Goal: Task Accomplishment & Management: Use online tool/utility

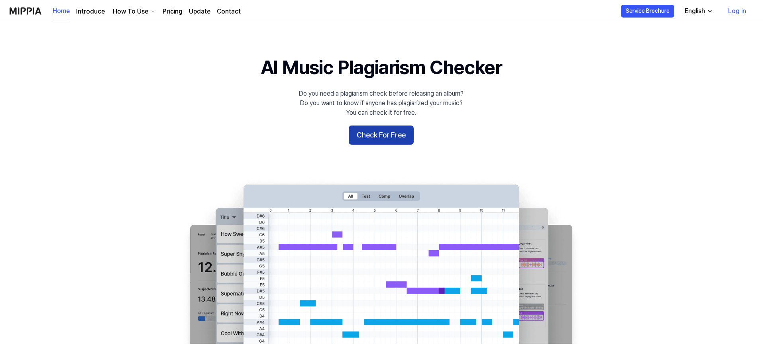
click at [384, 136] on button "Check For Free" at bounding box center [381, 135] width 65 height 19
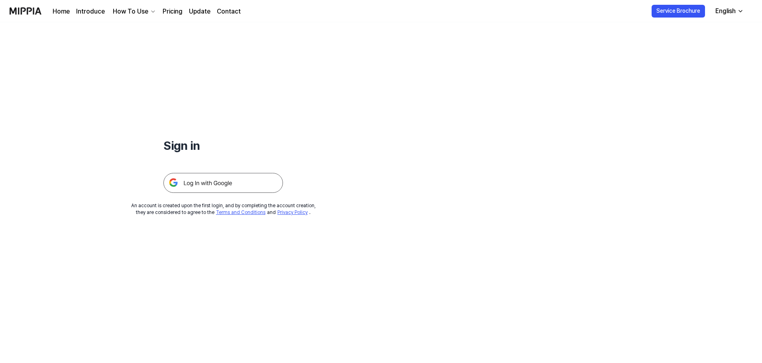
click at [233, 187] on img at bounding box center [223, 183] width 120 height 20
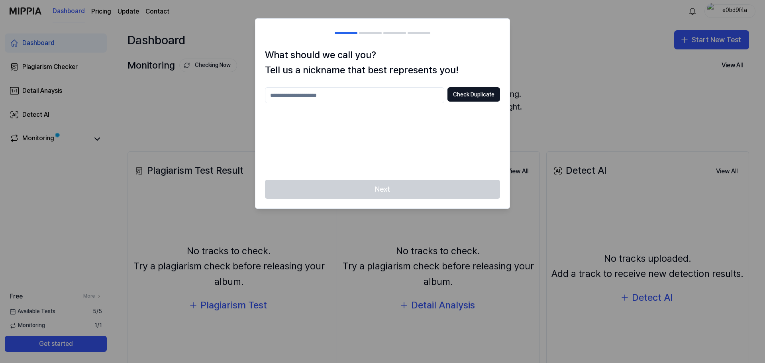
click at [427, 100] on input "text" at bounding box center [354, 95] width 179 height 16
type input "******"
click at [478, 96] on button "Check Duplicate" at bounding box center [474, 94] width 53 height 14
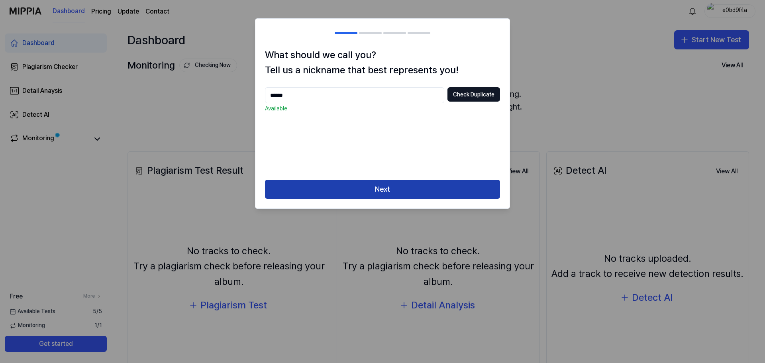
click at [432, 189] on button "Next" at bounding box center [382, 189] width 235 height 19
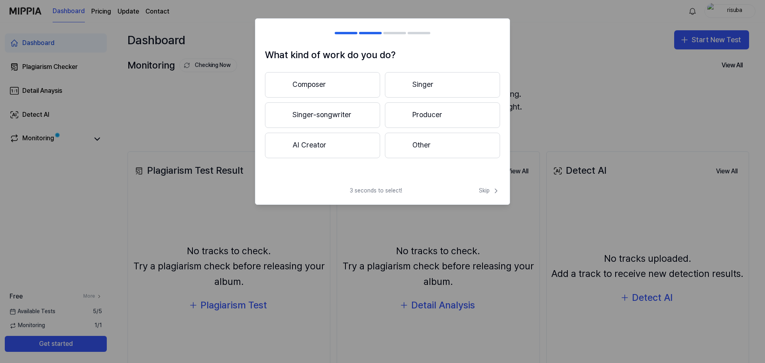
click at [405, 141] on div at bounding box center [402, 145] width 10 height 10
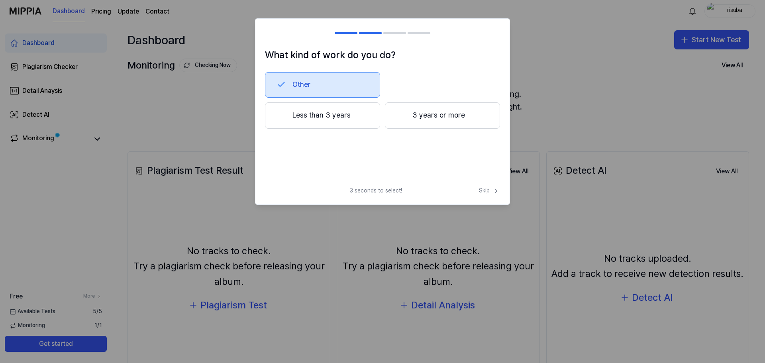
click at [493, 193] on icon at bounding box center [496, 191] width 8 height 8
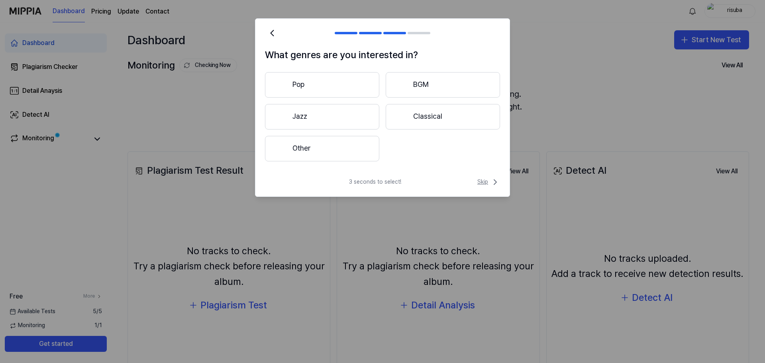
click at [484, 180] on span "Skip" at bounding box center [489, 182] width 23 height 10
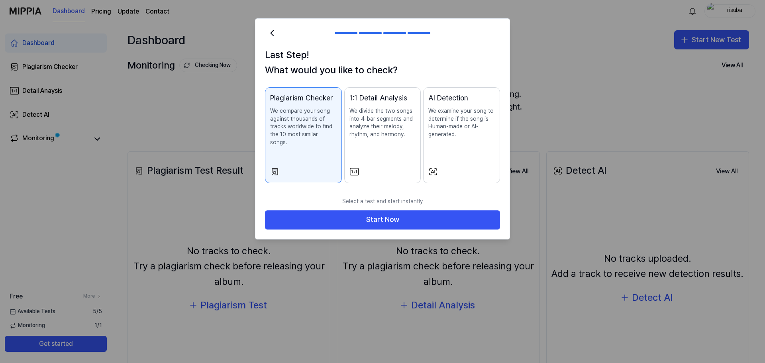
click at [476, 141] on div "AI Detection We examine your song to determine if the song is Human-made or AI-…" at bounding box center [462, 123] width 67 height 62
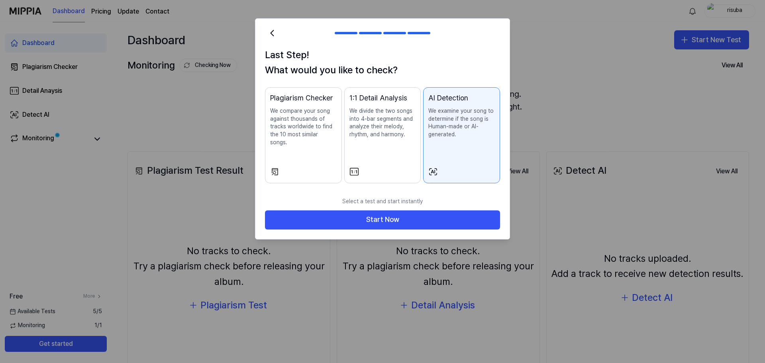
click at [405, 134] on p "We divide the two songs into 4-bar segments and analyze their melody, rhythm, a…" at bounding box center [383, 122] width 67 height 31
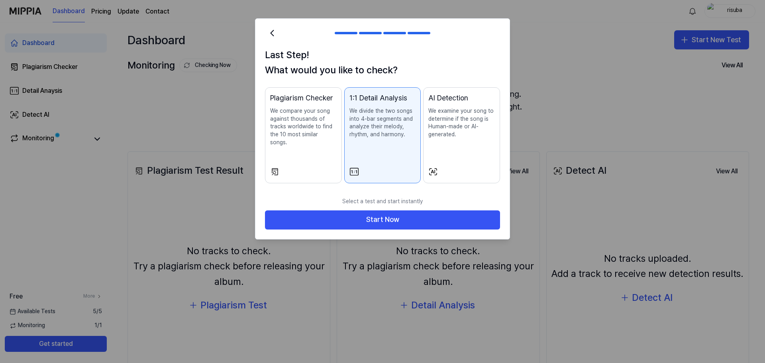
click at [332, 132] on p "We compare your song against thousands of tracks worldwide to find the 10 most …" at bounding box center [303, 126] width 67 height 39
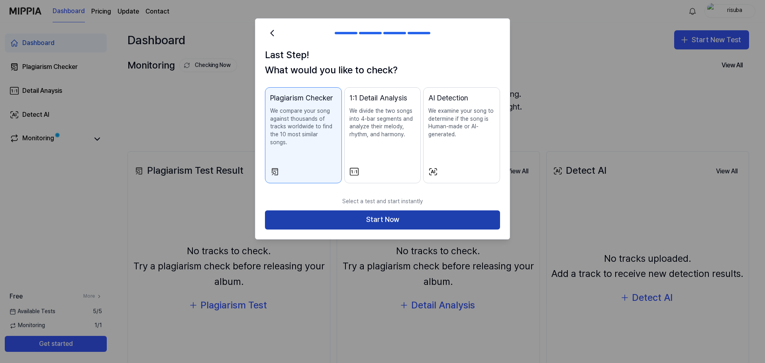
click at [410, 212] on button "Start Now" at bounding box center [382, 219] width 235 height 19
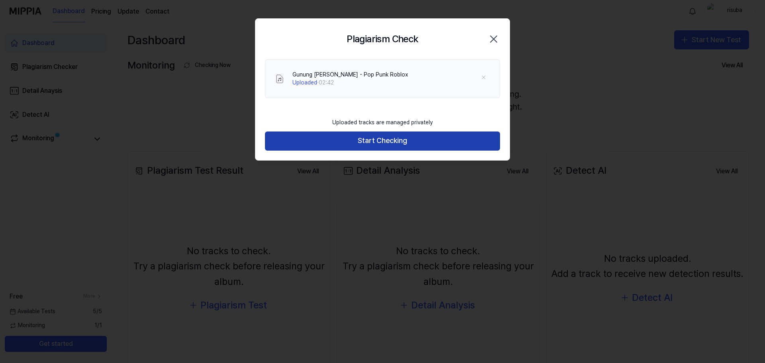
click at [429, 144] on button "Start Checking" at bounding box center [382, 141] width 235 height 19
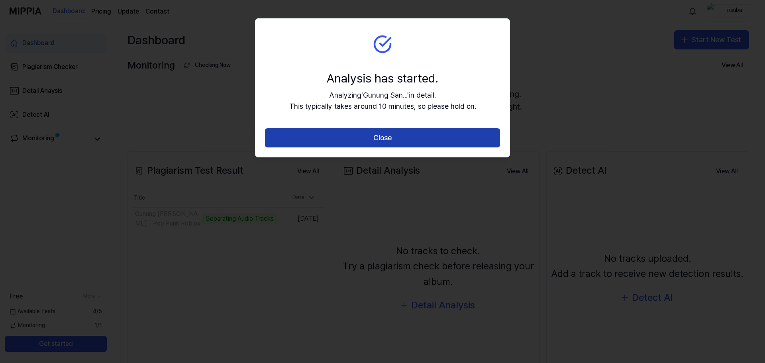
click at [419, 141] on button "Close" at bounding box center [382, 137] width 235 height 19
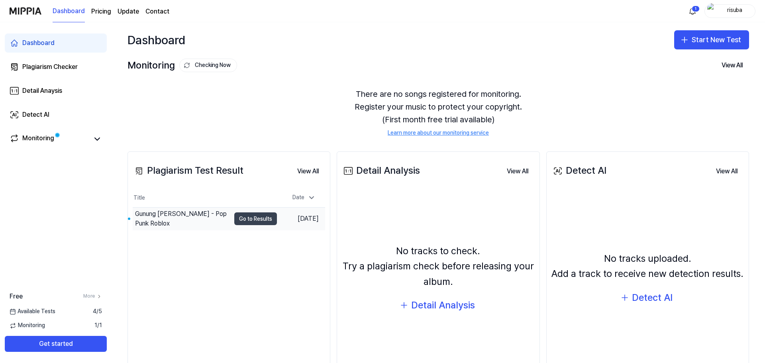
click at [248, 218] on button "Go to Results" at bounding box center [255, 218] width 43 height 13
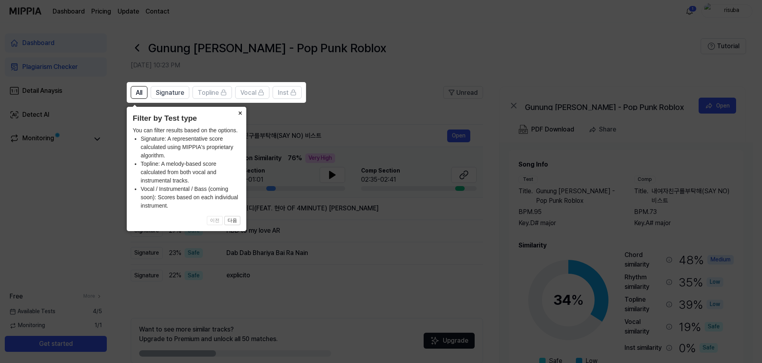
click at [241, 114] on button "×" at bounding box center [240, 112] width 13 height 11
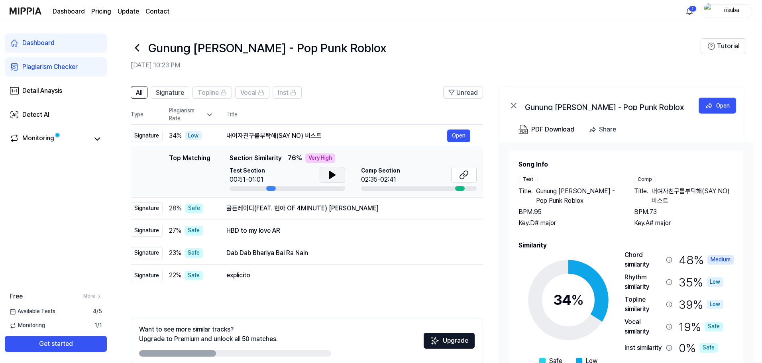
click at [330, 178] on icon at bounding box center [333, 174] width 6 height 7
click at [458, 212] on button "Open" at bounding box center [458, 208] width 23 height 13
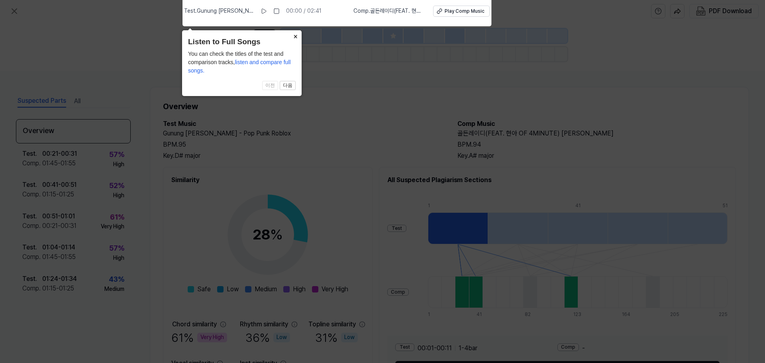
click at [295, 36] on button "×" at bounding box center [295, 35] width 13 height 11
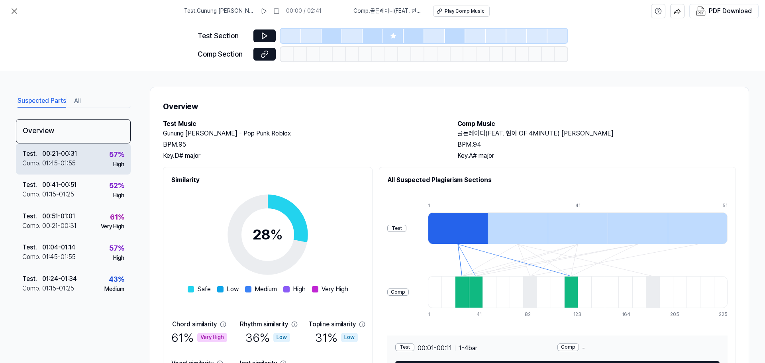
click at [92, 158] on div "Test . 00:21 - 00:31 Comp . 01:45 - 01:55 57 % High" at bounding box center [73, 159] width 115 height 31
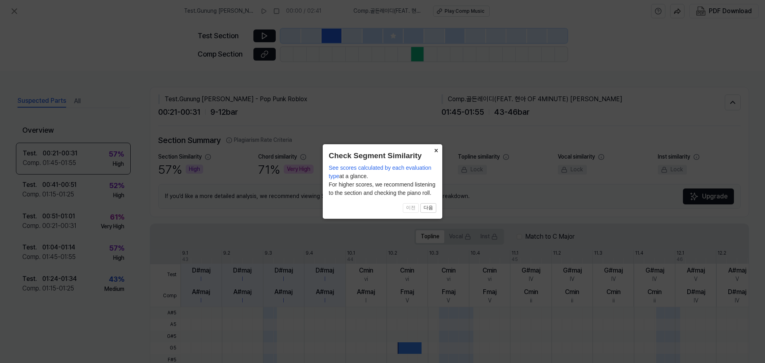
click at [435, 151] on button "×" at bounding box center [436, 149] width 13 height 11
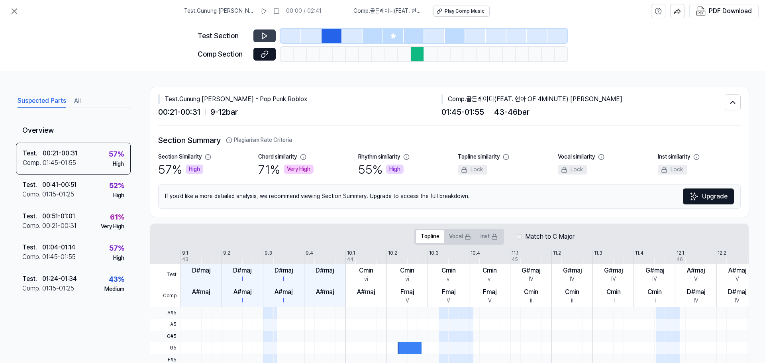
click at [273, 37] on button at bounding box center [265, 36] width 22 height 13
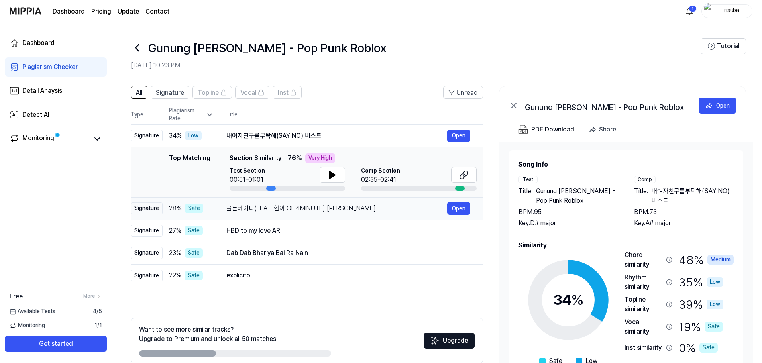
click at [262, 209] on div "골든레이디(FEAT. 현아 OF 4MINUTE) [PERSON_NAME]" at bounding box center [336, 209] width 221 height 10
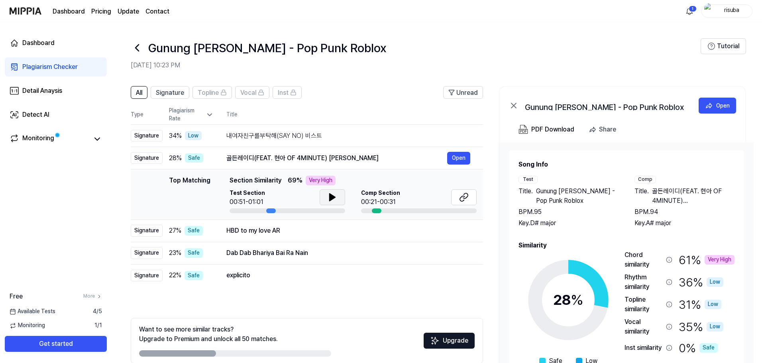
click at [330, 201] on icon at bounding box center [333, 197] width 6 height 7
click at [330, 201] on icon at bounding box center [331, 197] width 2 height 6
click at [384, 196] on span "Comp Section" at bounding box center [380, 193] width 39 height 8
click at [470, 198] on button at bounding box center [464, 197] width 26 height 16
click at [260, 228] on div "HBD to my love AR" at bounding box center [336, 231] width 221 height 10
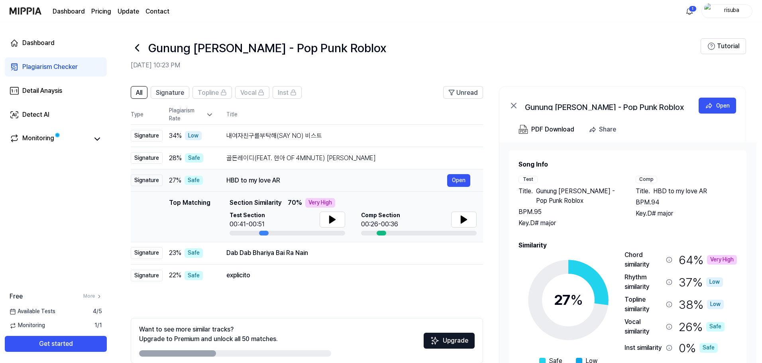
scroll to position [39, 0]
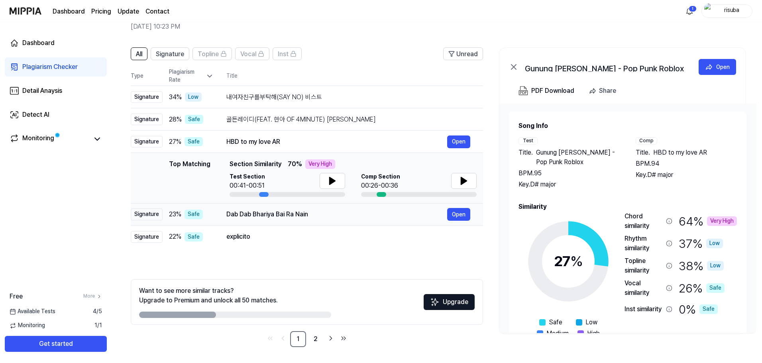
click at [242, 216] on div "Dab Dab Bhariya Bai Ra Nain" at bounding box center [336, 215] width 221 height 10
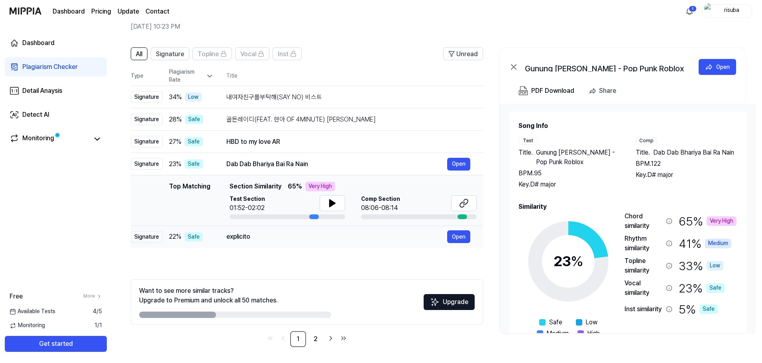
click at [251, 235] on div "explicito" at bounding box center [336, 237] width 221 height 10
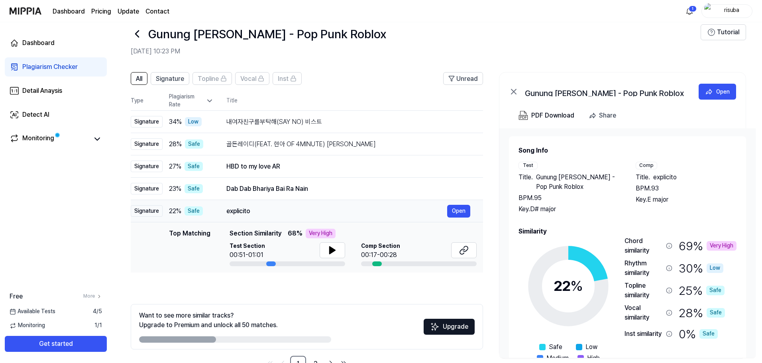
scroll to position [0, 0]
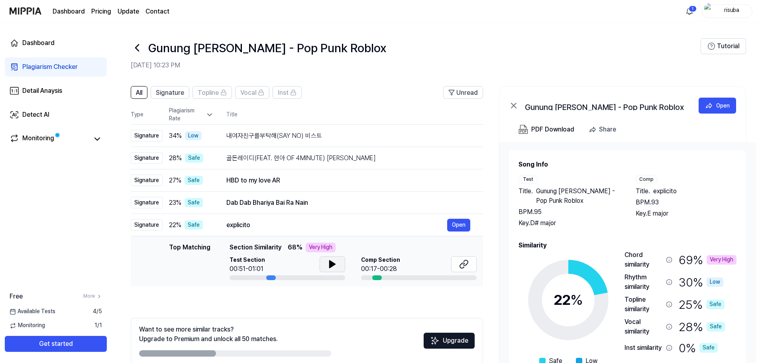
click at [326, 265] on button at bounding box center [333, 264] width 26 height 16
click at [465, 266] on icon at bounding box center [465, 262] width 5 height 5
